Goal: Transaction & Acquisition: Register for event/course

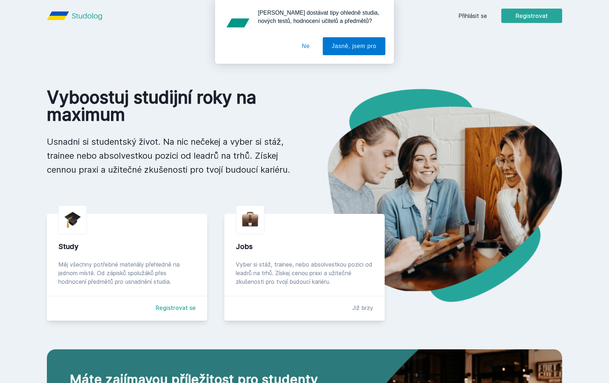
click at [306, 46] on button "Ne" at bounding box center [306, 46] width 26 height 18
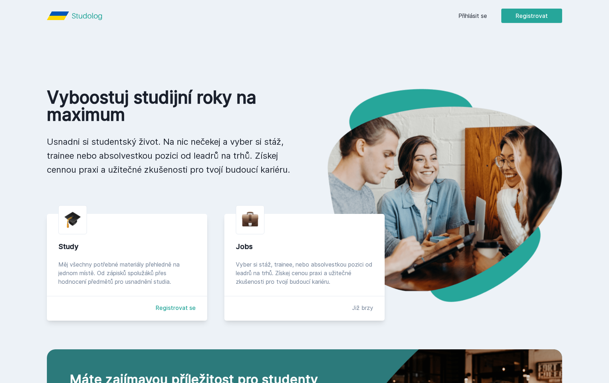
click at [471, 18] on link "Přihlásit se" at bounding box center [473, 15] width 29 height 9
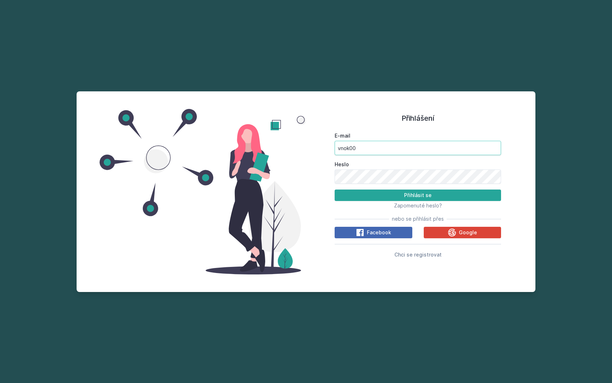
type input "vnok00"
click at [416, 194] on button "Přihlásit se" at bounding box center [418, 194] width 166 height 11
click at [395, 195] on button "Přihlásit se" at bounding box center [418, 194] width 166 height 11
click at [433, 193] on button "Přihlásit se" at bounding box center [418, 194] width 166 height 11
click at [427, 256] on span "Chci se registrovat" at bounding box center [418, 254] width 47 height 6
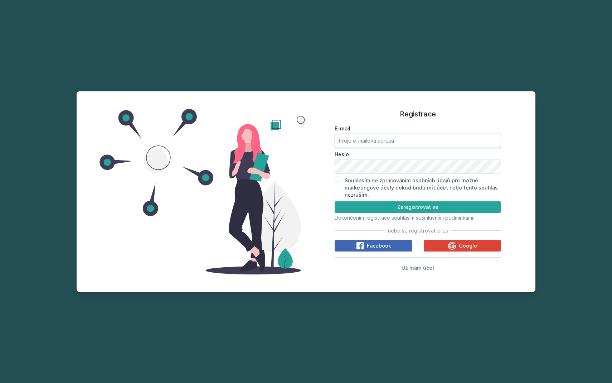
click at [380, 142] on input "E-mail" at bounding box center [418, 141] width 166 height 14
type input "vnok00"
click at [436, 203] on button "Zaregistrovat se" at bounding box center [418, 206] width 166 height 11
click at [339, 179] on input "Souhlasím se zpracováním osobních údajů pro možné marketingové účely dokud budu…" at bounding box center [338, 180] width 6 height 6
checkbox input "true"
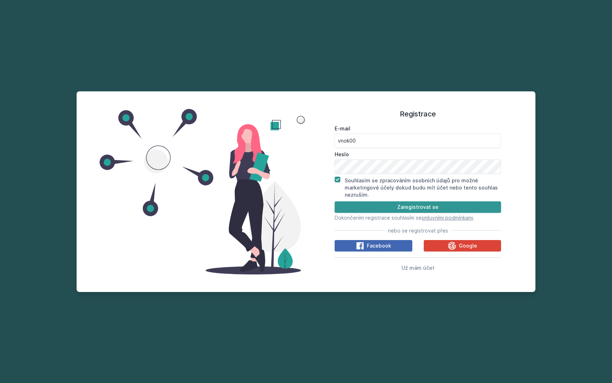
click at [354, 205] on button "Zaregistrovat se" at bounding box center [418, 206] width 166 height 11
click at [428, 209] on button "Zaregistrovat se" at bounding box center [418, 206] width 166 height 11
click at [421, 205] on button "Zaregistrovat se" at bounding box center [418, 206] width 166 height 11
click at [366, 208] on button "Zaregistrovat se" at bounding box center [418, 206] width 166 height 11
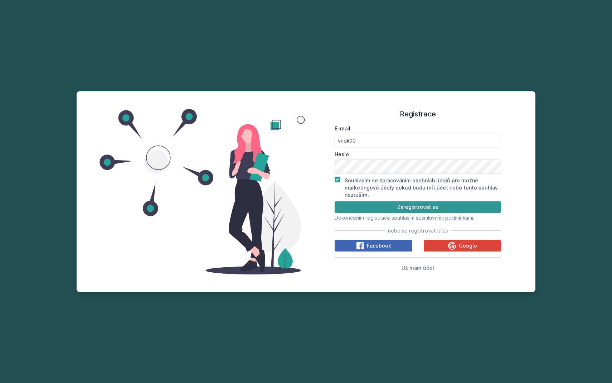
click at [366, 208] on button "Zaregistrovat se" at bounding box center [418, 206] width 166 height 11
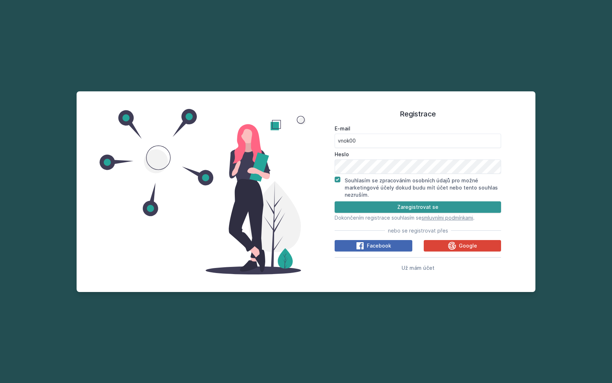
click at [366, 208] on button "Zaregistrovat se" at bounding box center [418, 206] width 166 height 11
click at [421, 207] on button "Zaregistrovat se" at bounding box center [418, 206] width 166 height 11
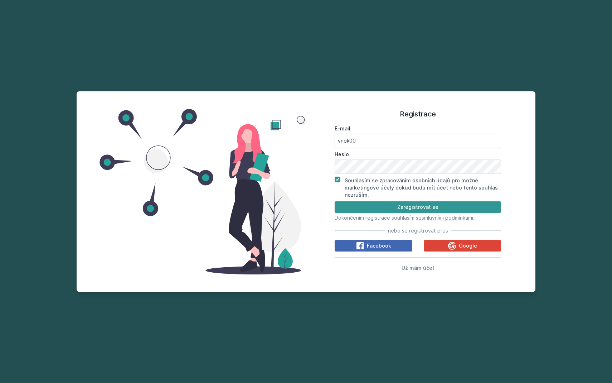
click at [421, 207] on button "Zaregistrovat se" at bounding box center [418, 206] width 166 height 11
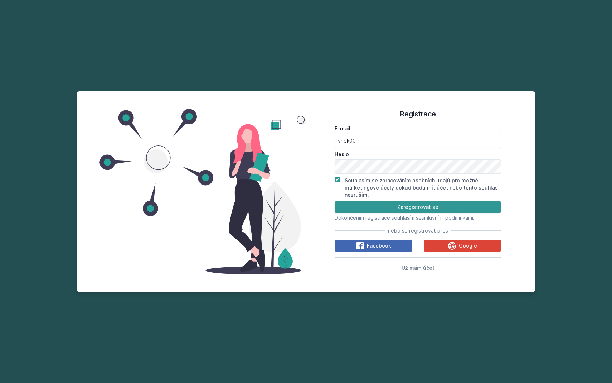
click at [421, 207] on button "Zaregistrovat se" at bounding box center [418, 206] width 166 height 11
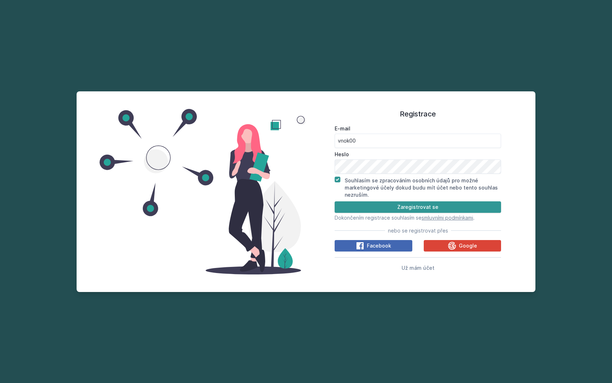
click at [421, 207] on button "Zaregistrovat se" at bounding box center [418, 206] width 166 height 11
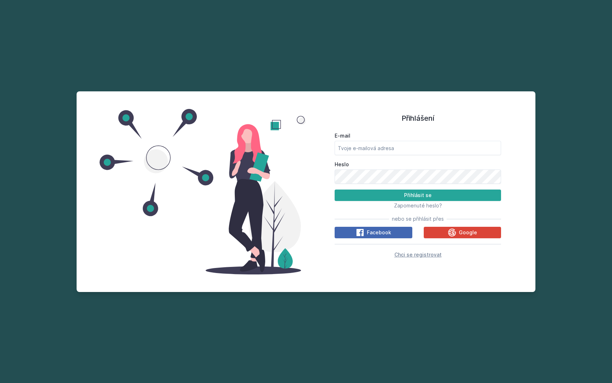
click at [419, 255] on span "Chci se registrovat" at bounding box center [418, 254] width 47 height 6
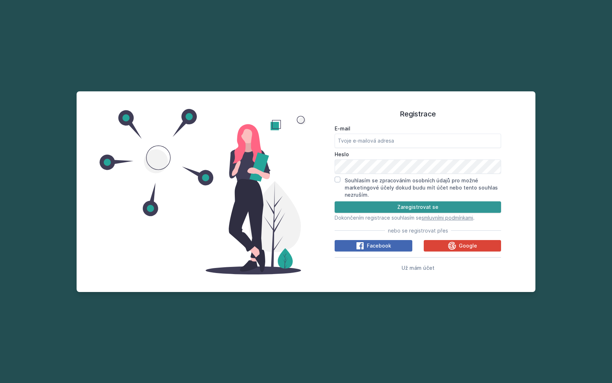
click at [389, 201] on button "Zaregistrovat se" at bounding box center [418, 206] width 166 height 11
click at [339, 179] on input "Souhlasím se zpracováním osobních údajů pro možné marketingové účely dokud budu…" at bounding box center [338, 180] width 6 height 6
checkbox input "true"
click at [368, 144] on input "E-mail" at bounding box center [418, 141] width 166 height 14
type input "[EMAIL_ADDRESS][DOMAIN_NAME]"
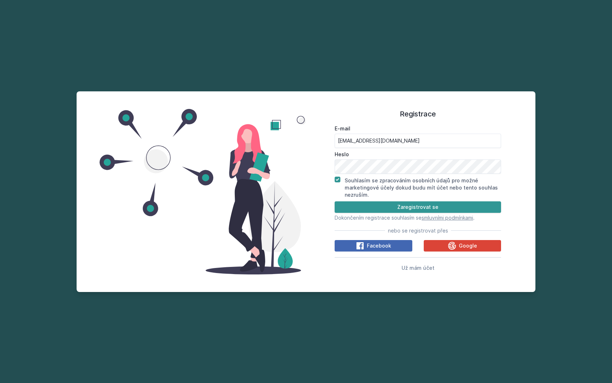
click at [375, 207] on button "Zaregistrovat se" at bounding box center [418, 206] width 166 height 11
click at [395, 206] on button "Zaregistrovat se" at bounding box center [418, 206] width 166 height 11
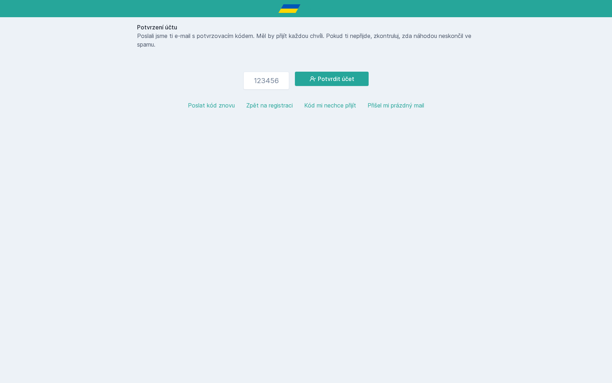
click at [200, 107] on button "Poslat kód znovu" at bounding box center [211, 105] width 47 height 9
click at [277, 88] on input "number" at bounding box center [266, 81] width 46 height 18
click at [306, 77] on button "Potvrdit účet" at bounding box center [332, 79] width 74 height 14
click at [267, 82] on input "979162" at bounding box center [266, 81] width 46 height 18
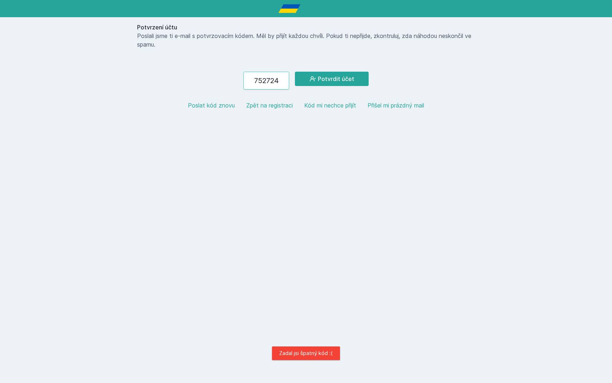
type input "752724"
click at [332, 79] on button "Potvrdit účet" at bounding box center [332, 79] width 74 height 14
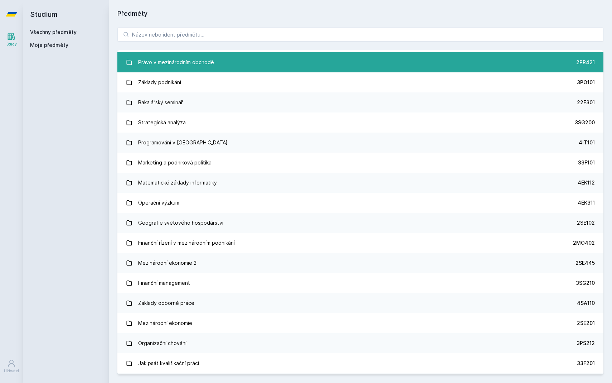
scroll to position [982, 0]
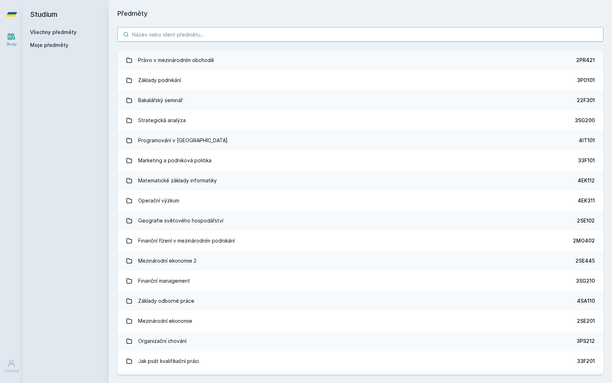
click at [194, 31] on input "search" at bounding box center [360, 34] width 486 height 14
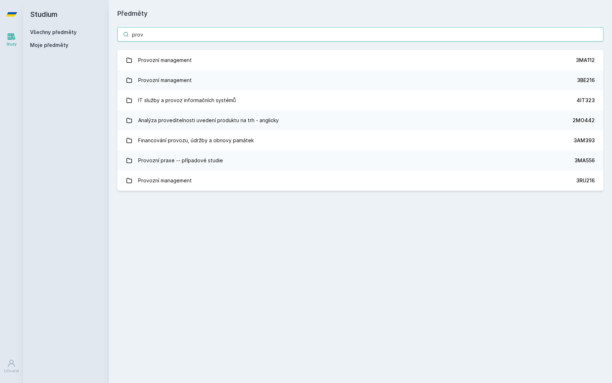
scroll to position [0, 0]
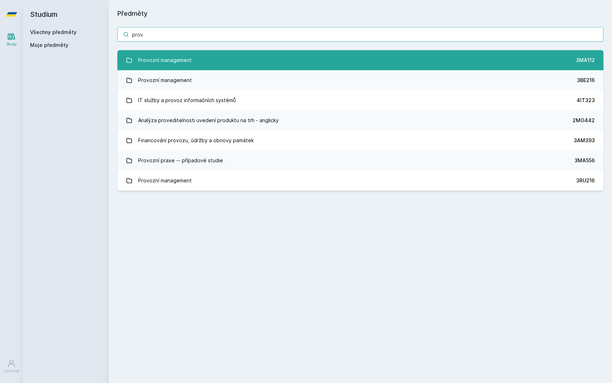
type input "prov"
click at [240, 53] on link "Provozní management 3MA112" at bounding box center [360, 60] width 486 height 20
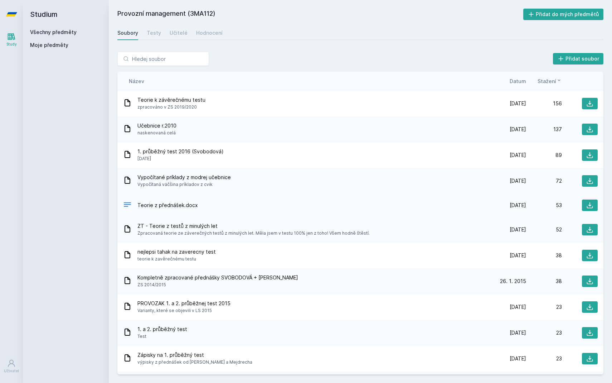
click at [185, 205] on span "Teorie z přednášek.docx" at bounding box center [167, 205] width 61 height 7
click at [471, 205] on icon at bounding box center [590, 205] width 6 height 6
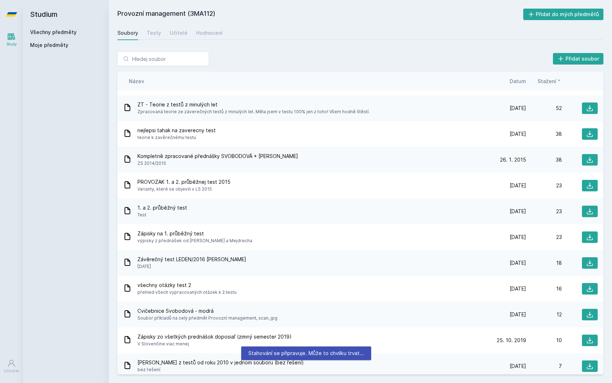
scroll to position [164, 0]
